Goal: Information Seeking & Learning: Learn about a topic

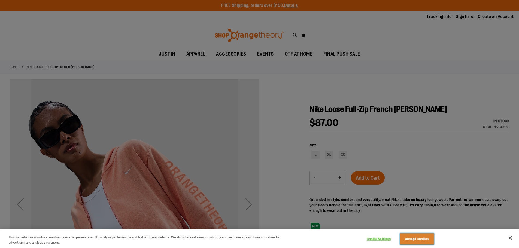
click at [414, 242] on button "Accept Cookies" at bounding box center [417, 239] width 34 height 11
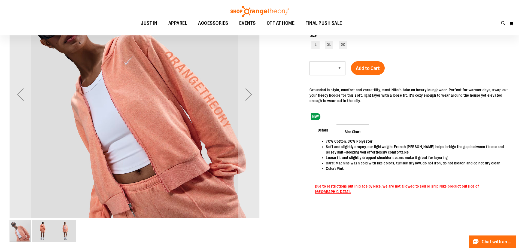
scroll to position [53, 0]
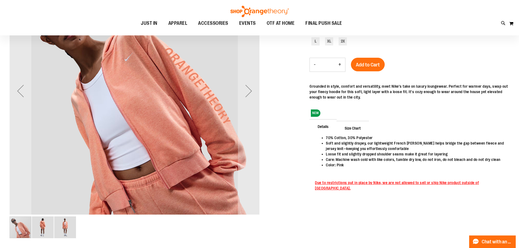
click at [45, 228] on img "image 2 of 3" at bounding box center [43, 228] width 22 height 22
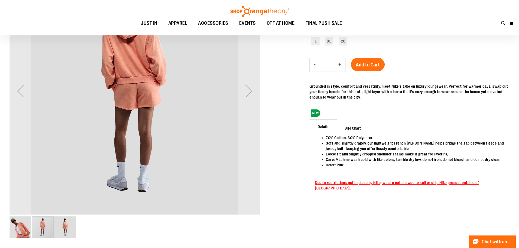
click at [59, 227] on img "image 3 of 3" at bounding box center [65, 228] width 22 height 22
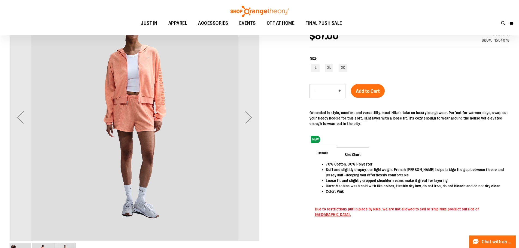
scroll to position [0, 0]
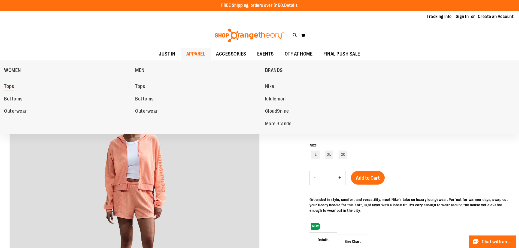
click at [10, 86] on span "Tops" at bounding box center [9, 87] width 10 height 7
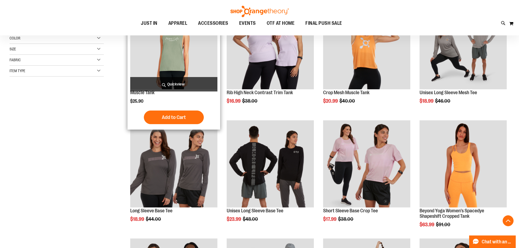
scroll to position [245, 0]
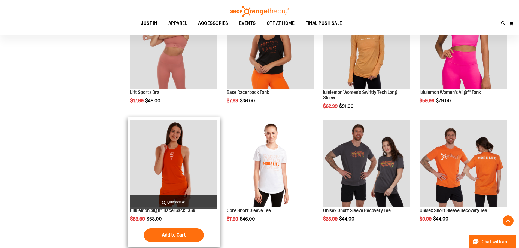
scroll to position [463, 0]
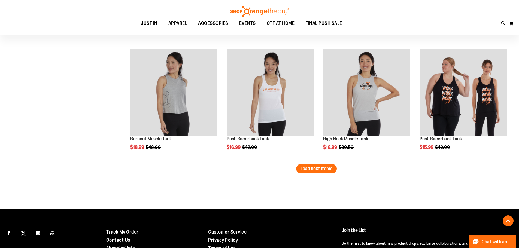
scroll to position [1008, 0]
click at [318, 166] on span "Load next items" at bounding box center [317, 168] width 32 height 5
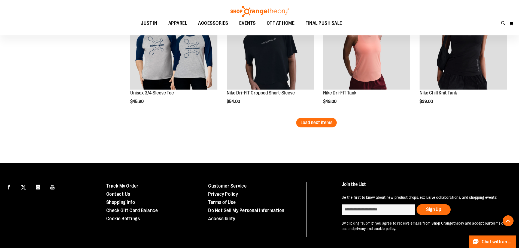
scroll to position [1417, 0]
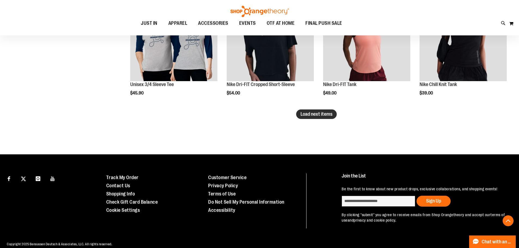
click at [321, 111] on span "Load next items" at bounding box center [317, 113] width 32 height 5
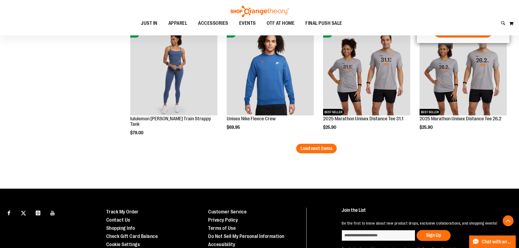
scroll to position [1744, 0]
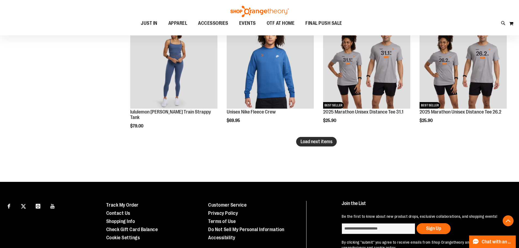
click at [313, 143] on span "Load next items" at bounding box center [317, 141] width 32 height 5
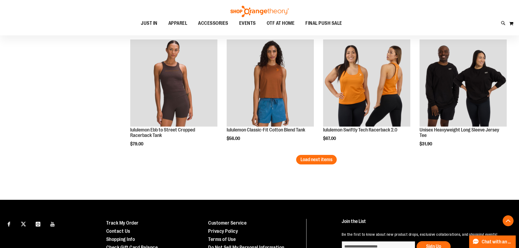
scroll to position [2098, 0]
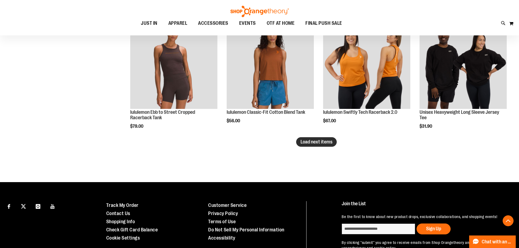
click at [309, 140] on span "Load next items" at bounding box center [317, 141] width 32 height 5
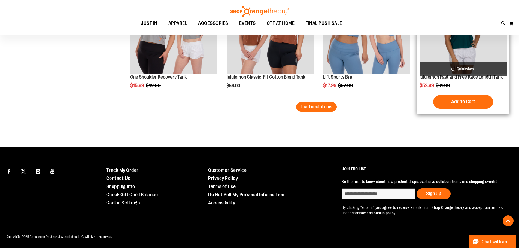
scroll to position [2488, 0]
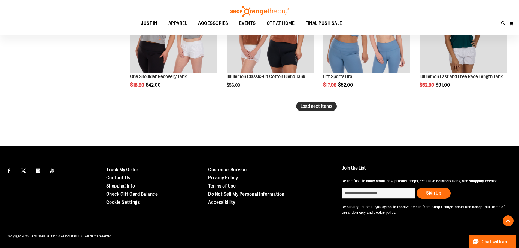
click at [328, 104] on span "Load next items" at bounding box center [317, 106] width 32 height 5
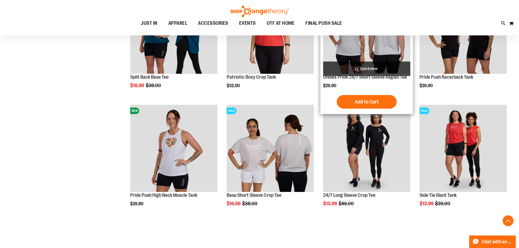
scroll to position [2760, 0]
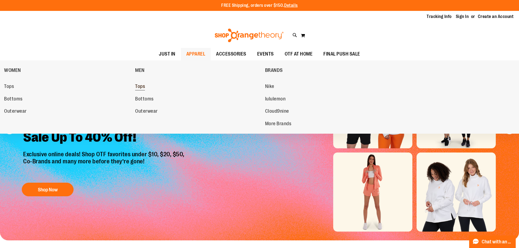
click at [140, 86] on span "Tops" at bounding box center [140, 87] width 10 height 7
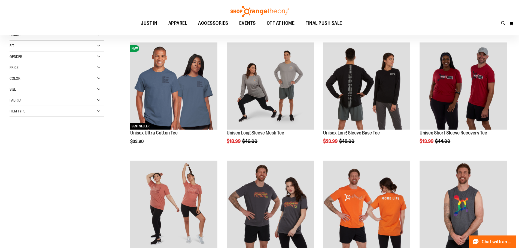
scroll to position [82, 0]
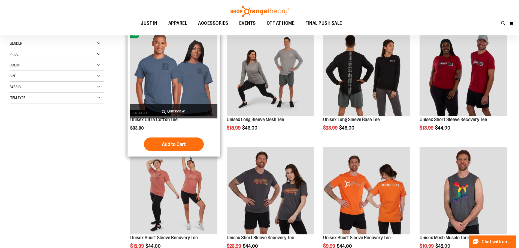
click at [154, 95] on img "product" at bounding box center [173, 72] width 87 height 87
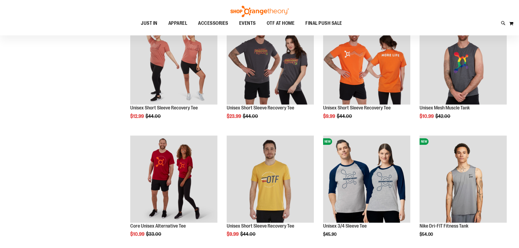
scroll to position [267, 0]
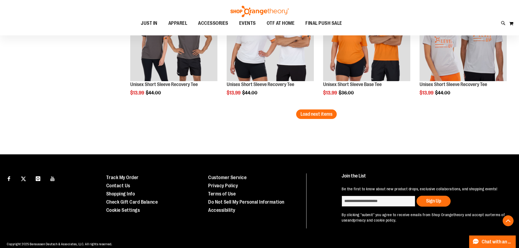
scroll to position [1002, 0]
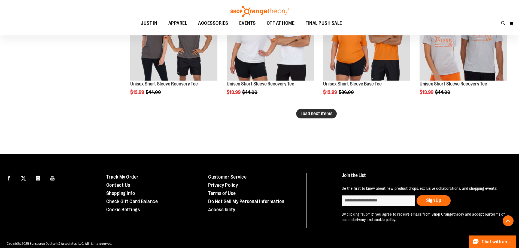
click at [323, 116] on span "Load next items" at bounding box center [317, 113] width 32 height 5
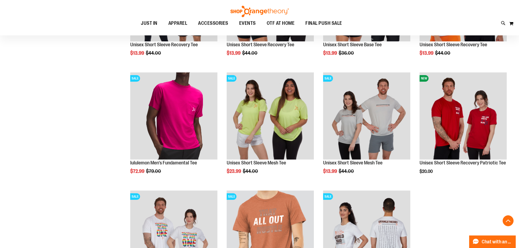
scroll to position [991, 0]
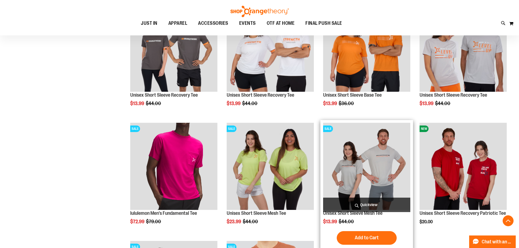
click at [392, 167] on img "product" at bounding box center [366, 166] width 87 height 87
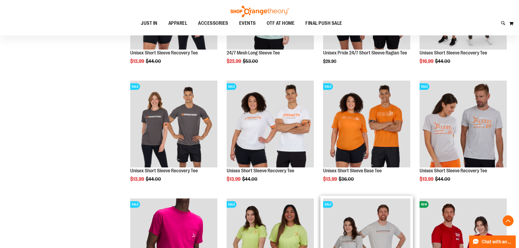
scroll to position [862, 0]
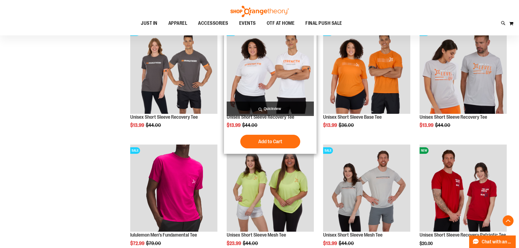
scroll to position [447, 0]
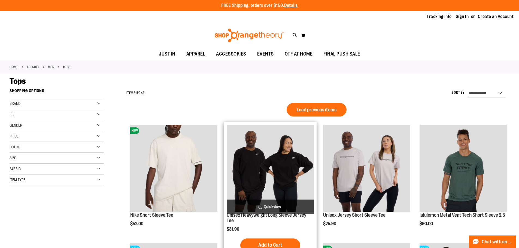
click at [269, 170] on img "product" at bounding box center [270, 168] width 87 height 87
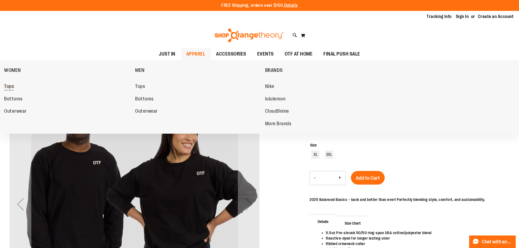
click at [15, 85] on link "Tops" at bounding box center [67, 87] width 126 height 10
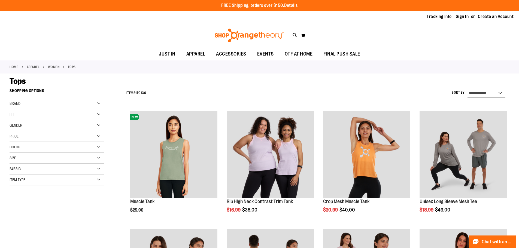
click at [480, 90] on select "**********" at bounding box center [487, 93] width 38 height 9
click at [468, 89] on select "**********" at bounding box center [487, 93] width 38 height 9
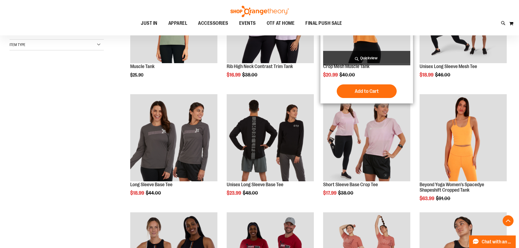
scroll to position [136, 0]
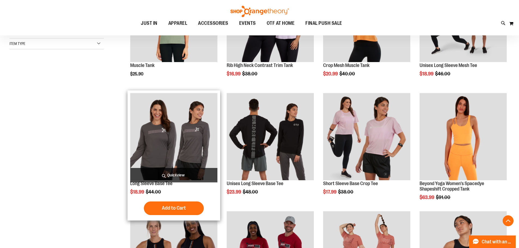
click at [177, 119] on img "product" at bounding box center [173, 136] width 87 height 87
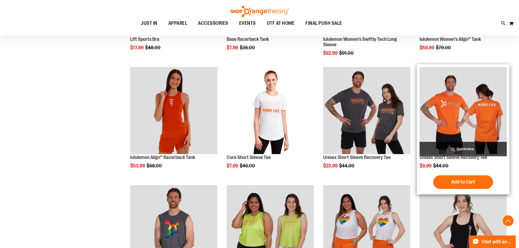
scroll to position [457, 0]
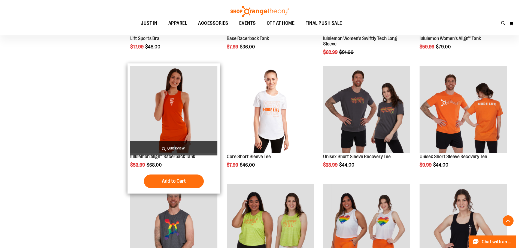
click at [182, 108] on img "product" at bounding box center [173, 109] width 87 height 87
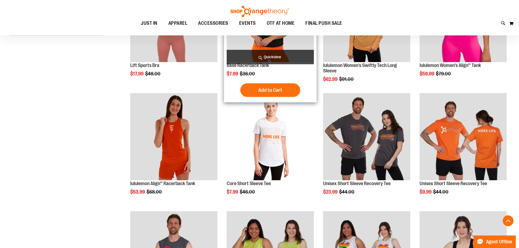
scroll to position [103, 0]
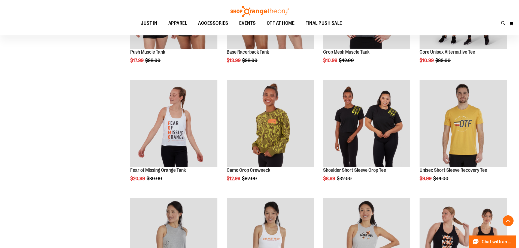
scroll to position [484, 0]
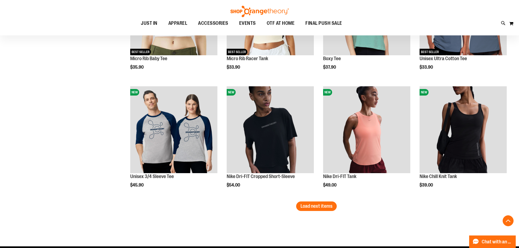
scroll to position [948, 0]
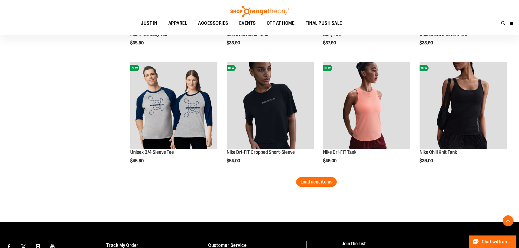
click at [324, 184] on span "Load next items" at bounding box center [317, 181] width 32 height 5
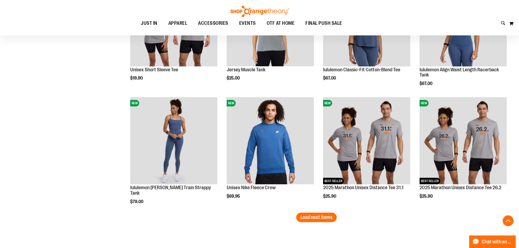
scroll to position [1302, 0]
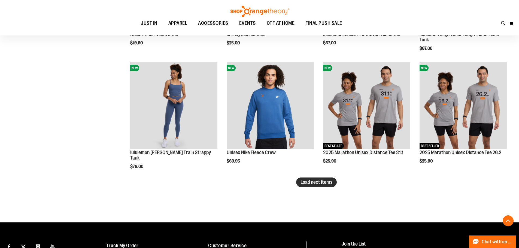
click at [312, 186] on button "Load next items" at bounding box center [316, 183] width 41 height 10
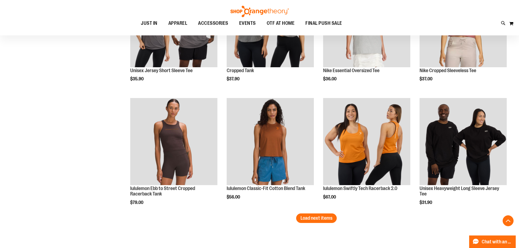
scroll to position [1732, 0]
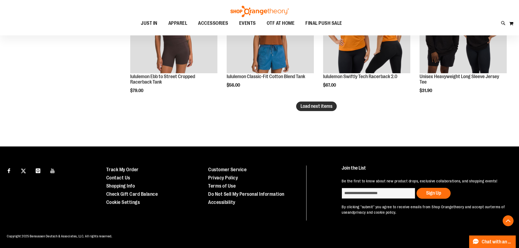
click at [308, 108] on span "Load next items" at bounding box center [317, 106] width 32 height 5
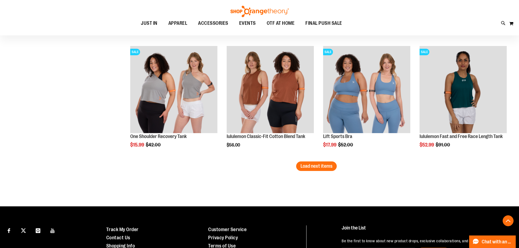
scroll to position [2032, 0]
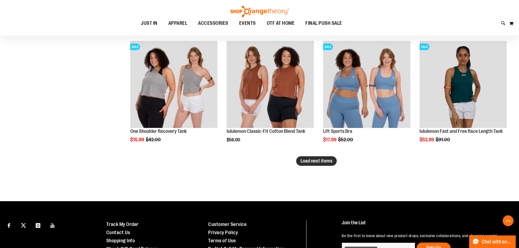
click at [326, 161] on span "Load next items" at bounding box center [317, 160] width 32 height 5
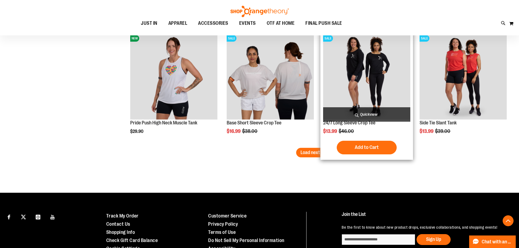
scroll to position [2414, 0]
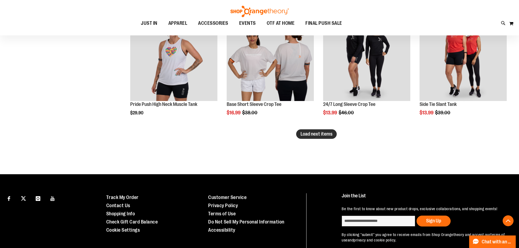
click at [320, 132] on span "Load next items" at bounding box center [317, 133] width 32 height 5
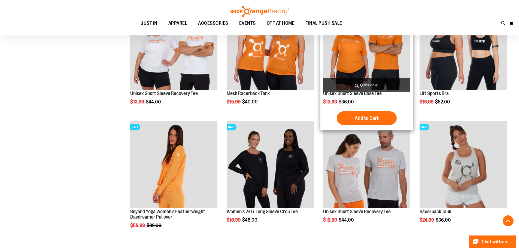
scroll to position [2686, 0]
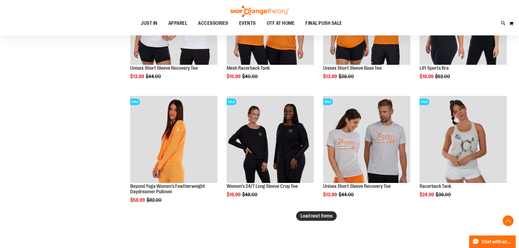
click at [325, 218] on span "Load next items" at bounding box center [317, 215] width 32 height 5
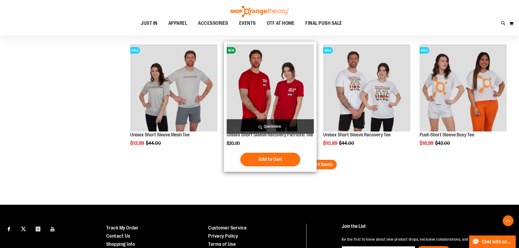
scroll to position [3095, 0]
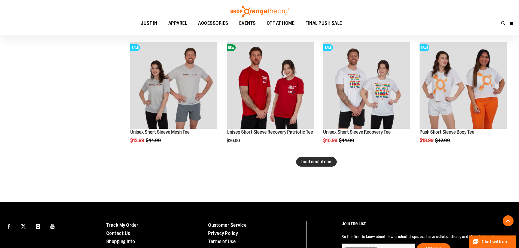
click at [317, 162] on span "Load next items" at bounding box center [317, 161] width 32 height 5
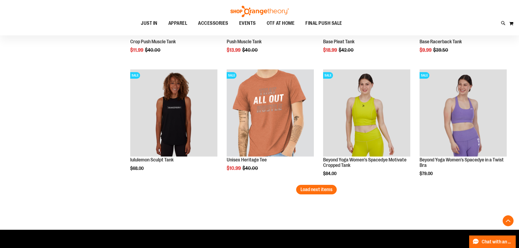
scroll to position [3422, 0]
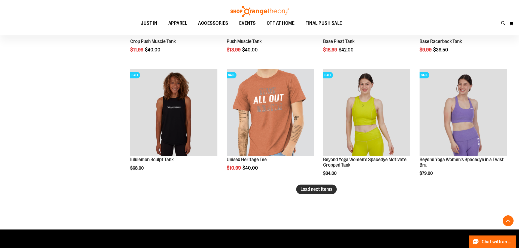
click at [321, 190] on span "Load next items" at bounding box center [317, 189] width 32 height 5
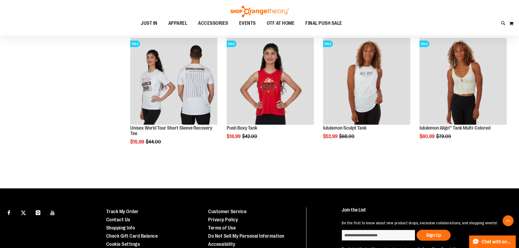
scroll to position [3531, 0]
